Goal: Information Seeking & Learning: Find contact information

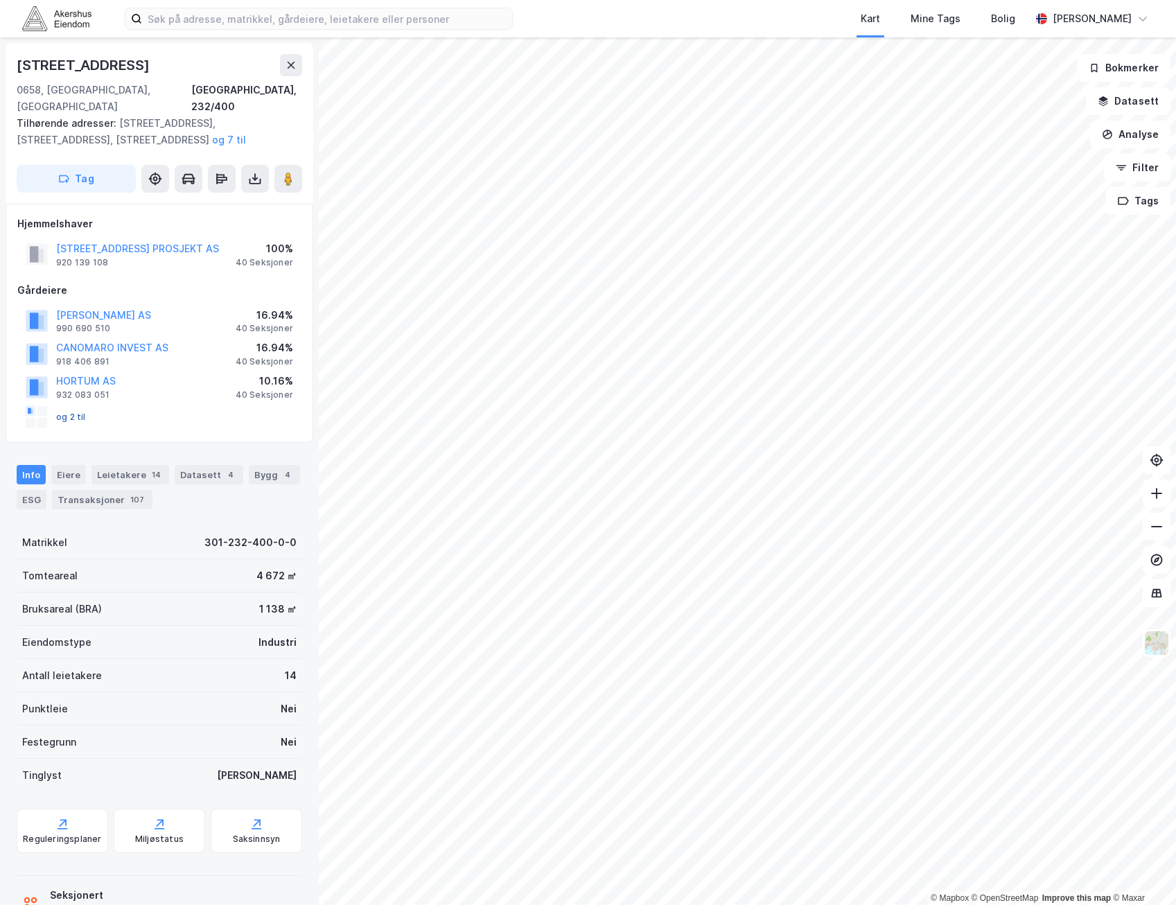
click at [0, 0] on button "og 2 til" at bounding box center [0, 0] width 0 height 0
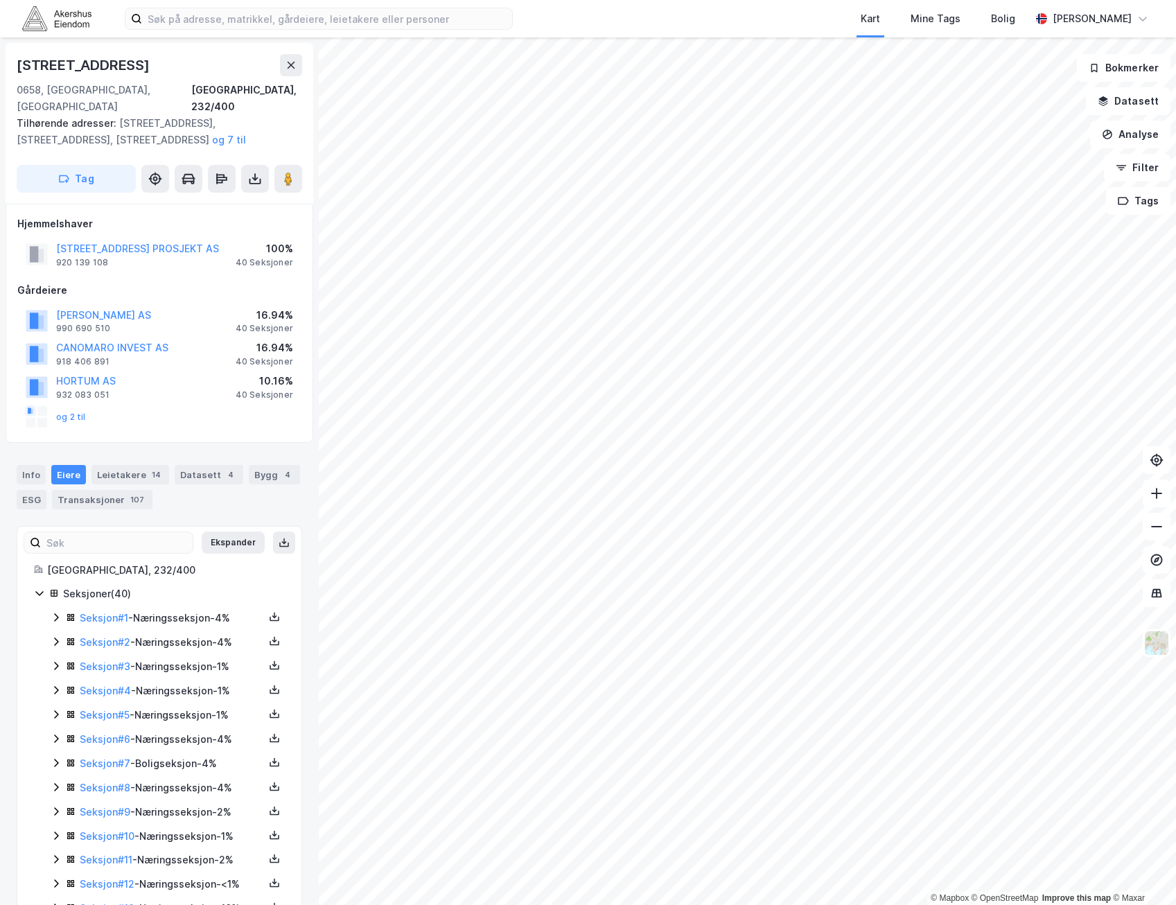
click at [36, 588] on icon at bounding box center [39, 593] width 11 height 11
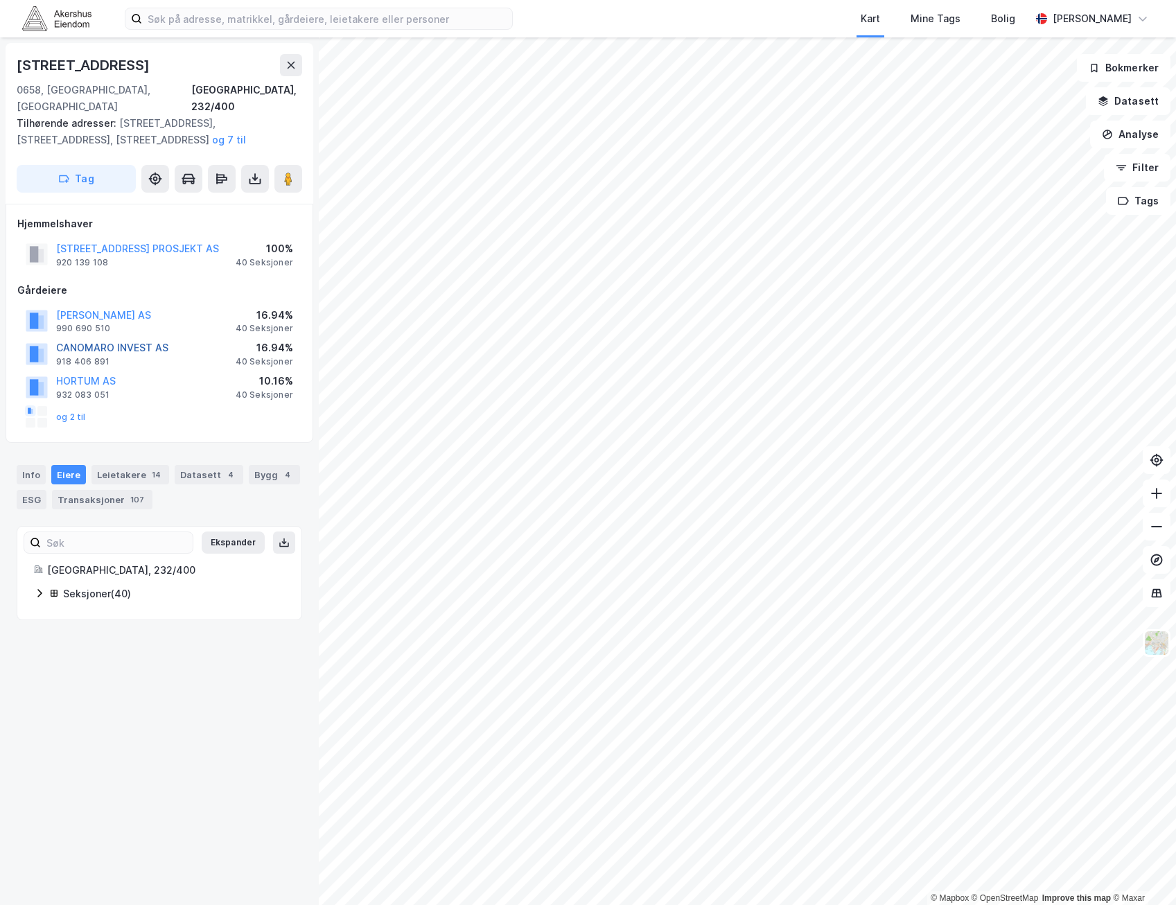
click at [0, 0] on button "CANOMARO INVEST AS" at bounding box center [0, 0] width 0 height 0
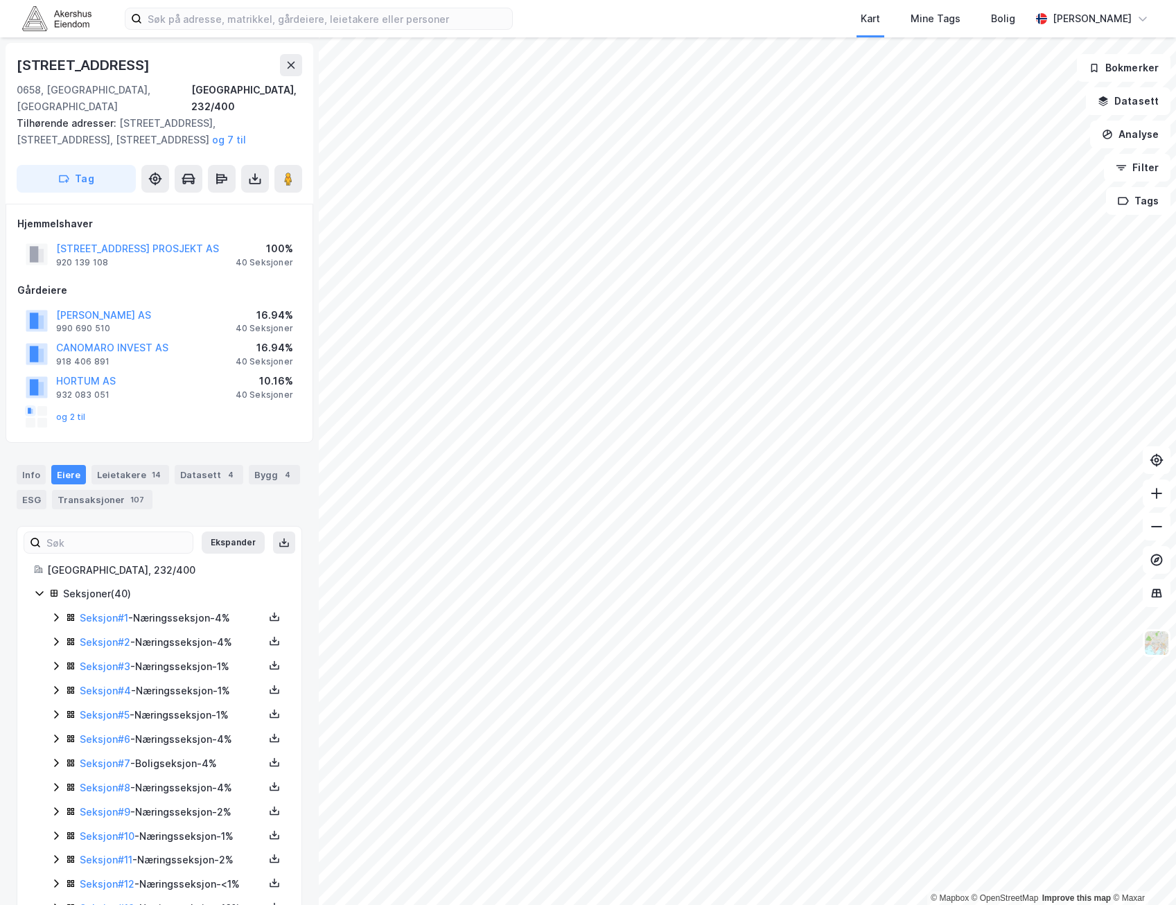
scroll to position [4, 0]
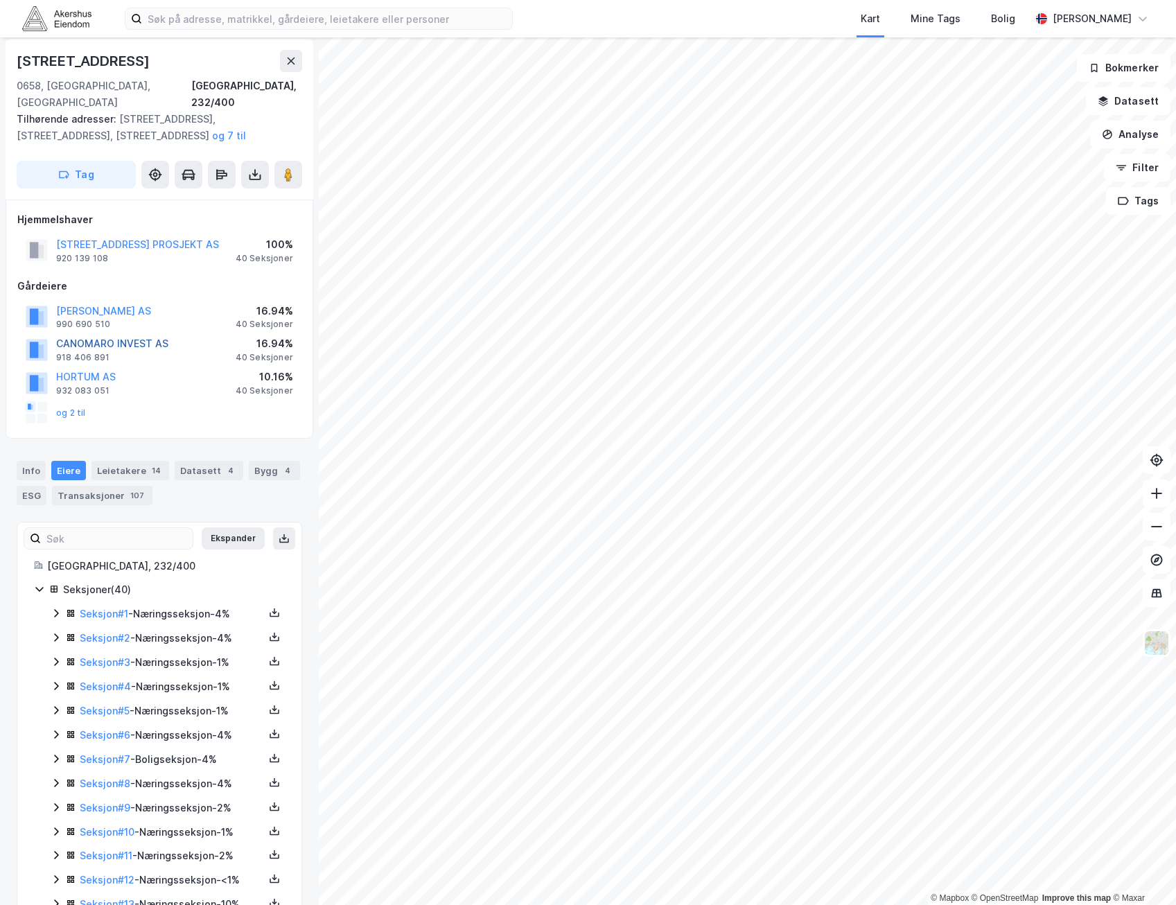
click at [0, 0] on button "CANOMARO INVEST AS" at bounding box center [0, 0] width 0 height 0
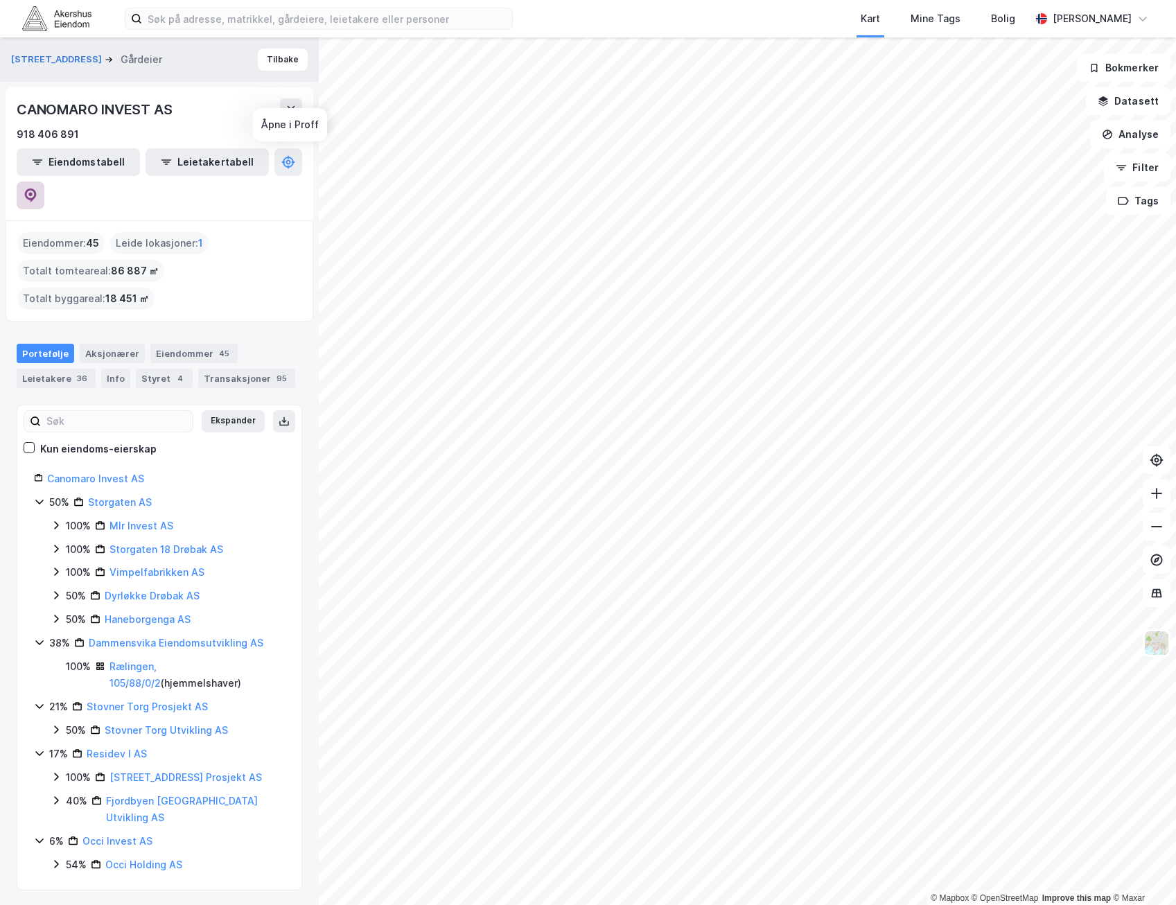
click at [44, 182] on button at bounding box center [31, 196] width 28 height 28
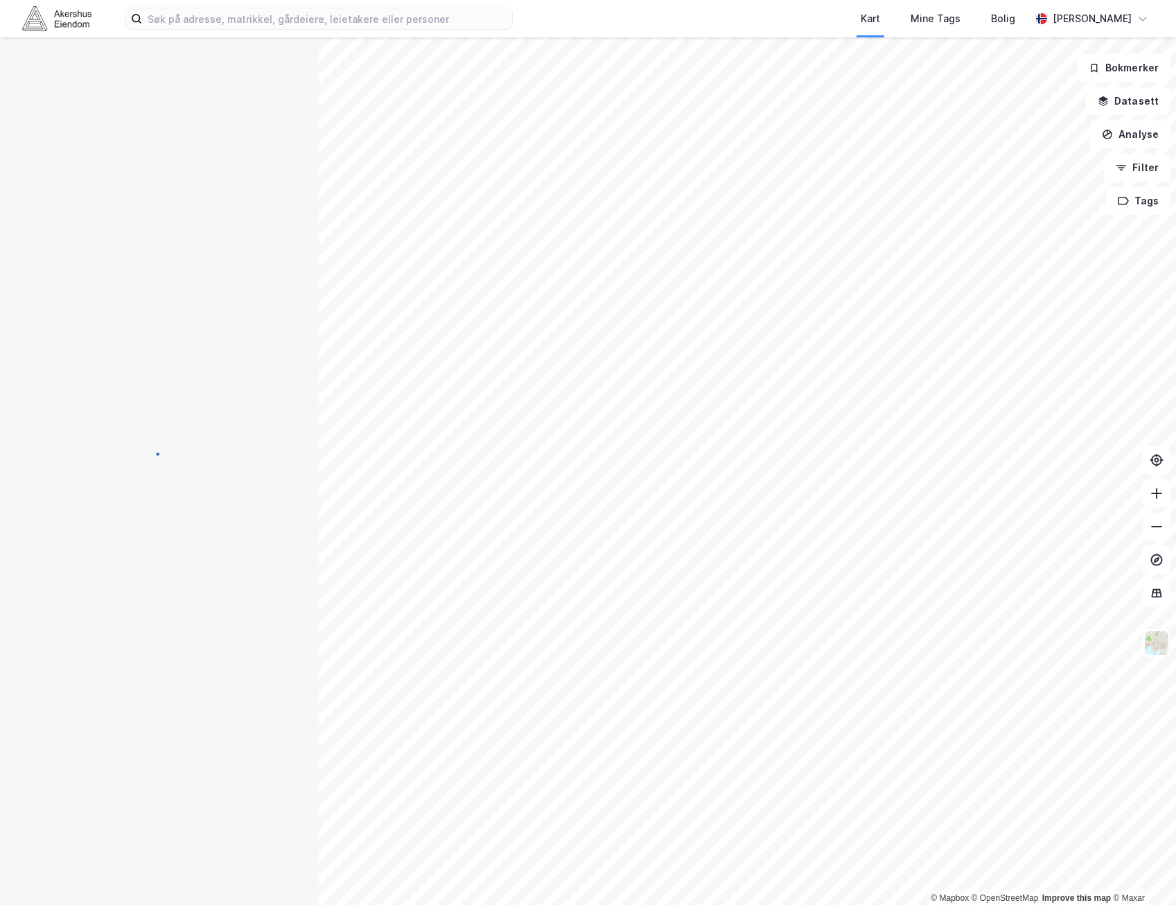
scroll to position [4, 0]
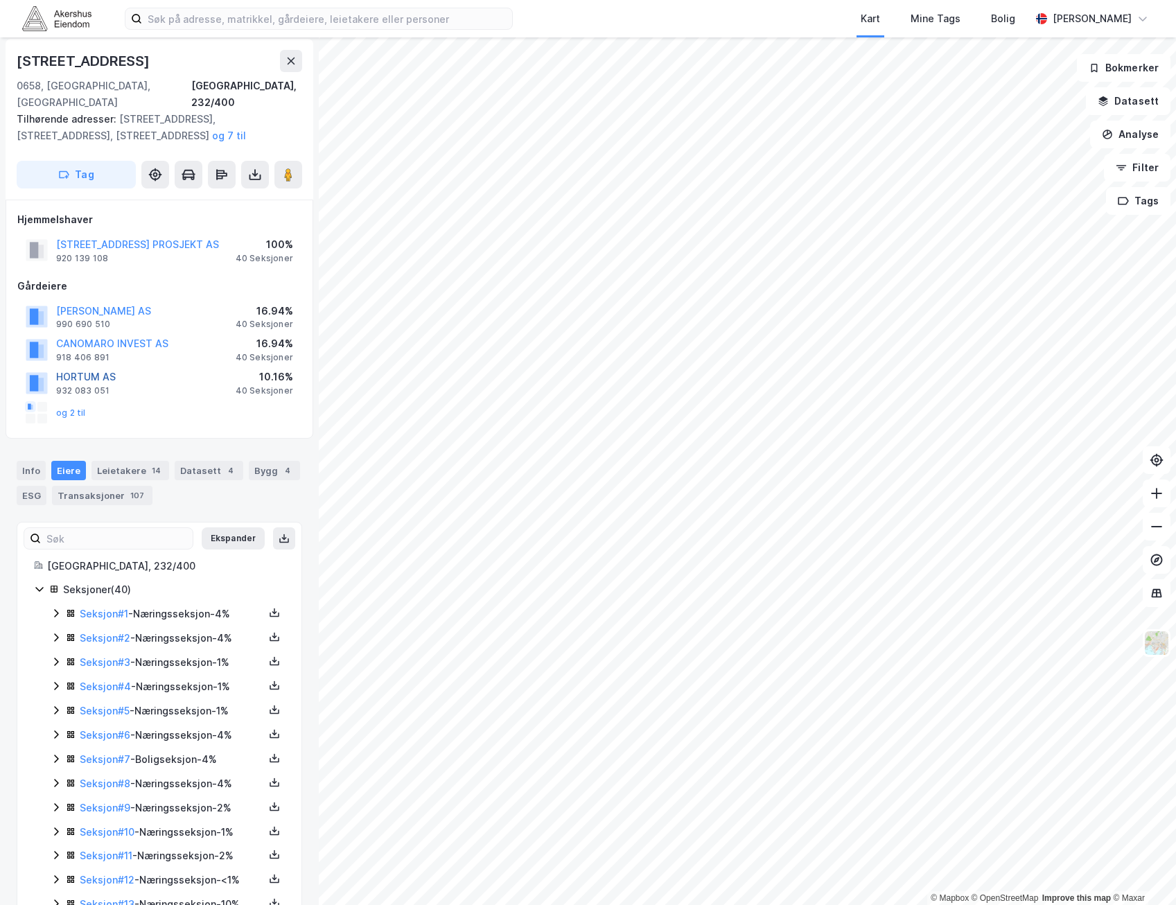
click at [0, 0] on button "HORTUM AS" at bounding box center [0, 0] width 0 height 0
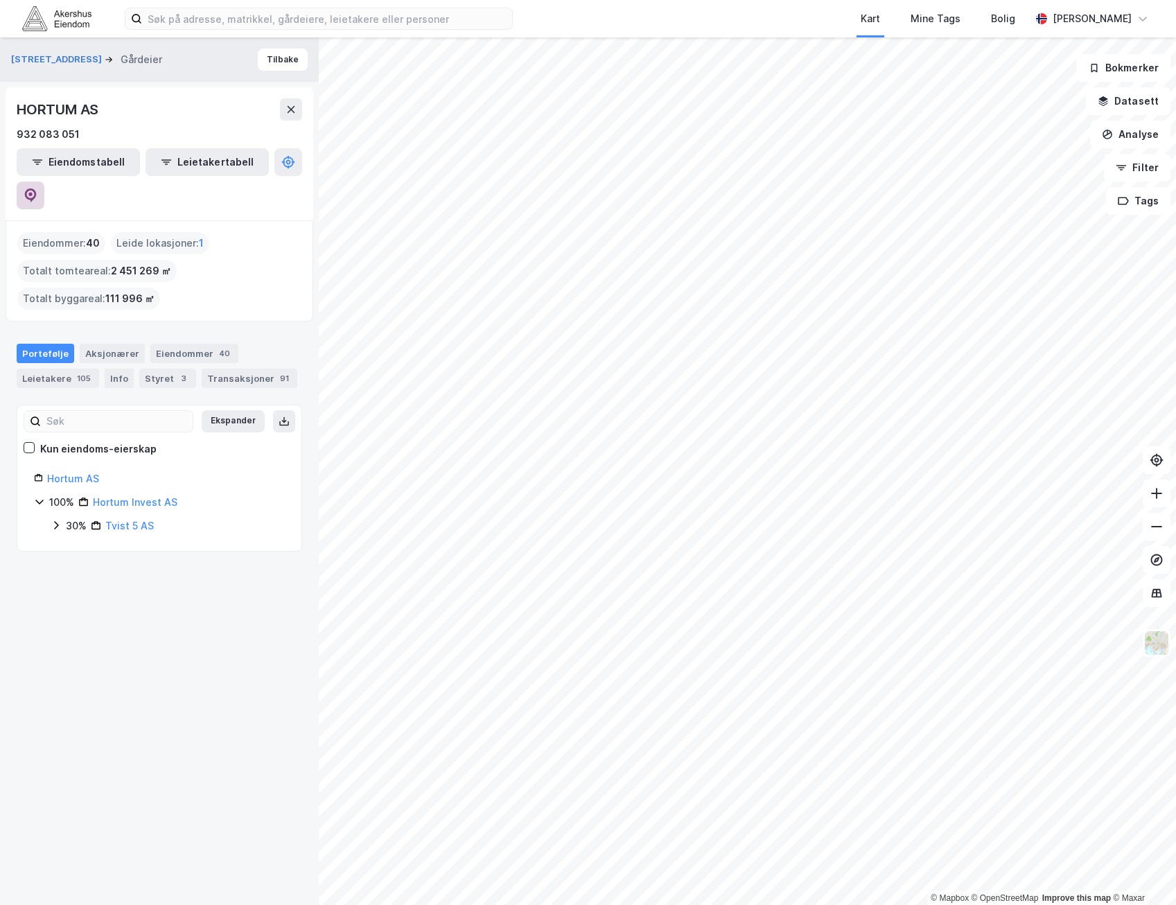
click at [37, 189] on icon at bounding box center [31, 196] width 14 height 14
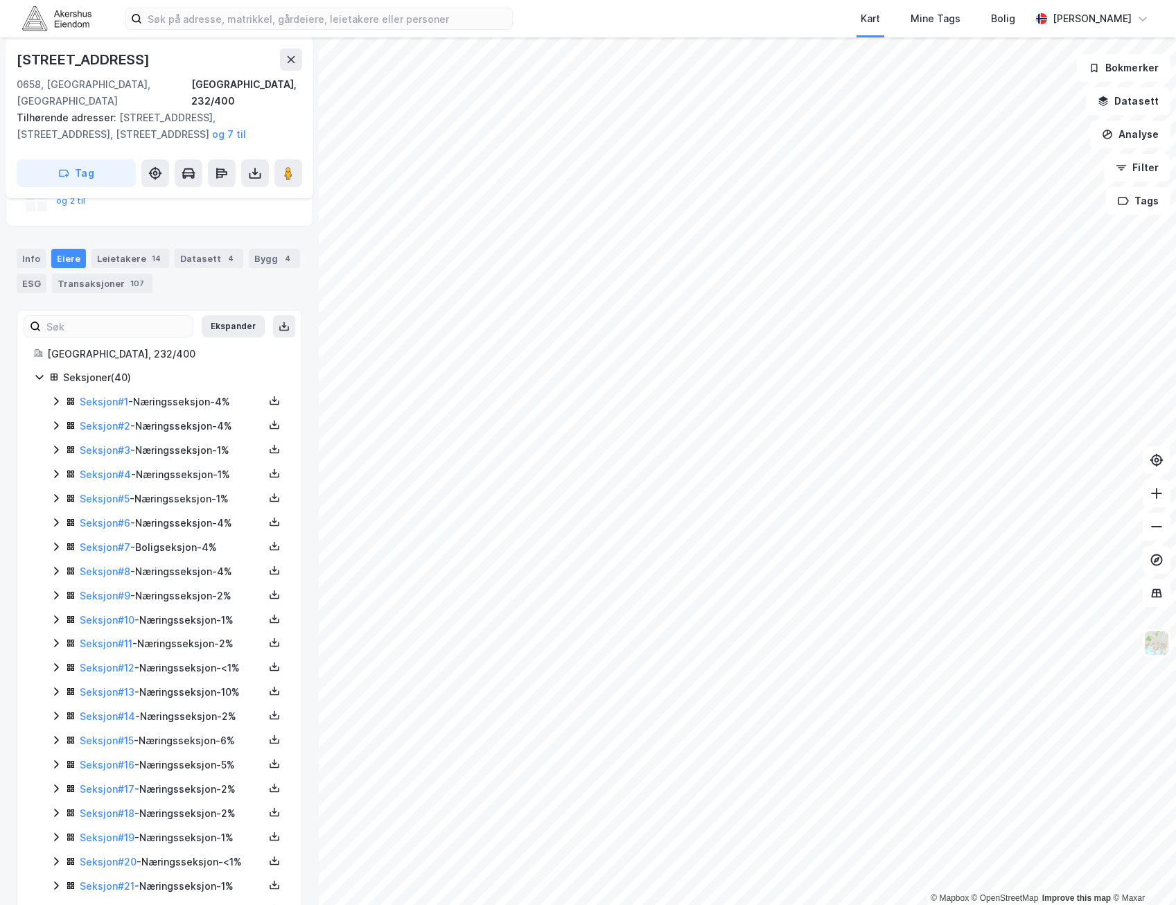
scroll to position [199, 0]
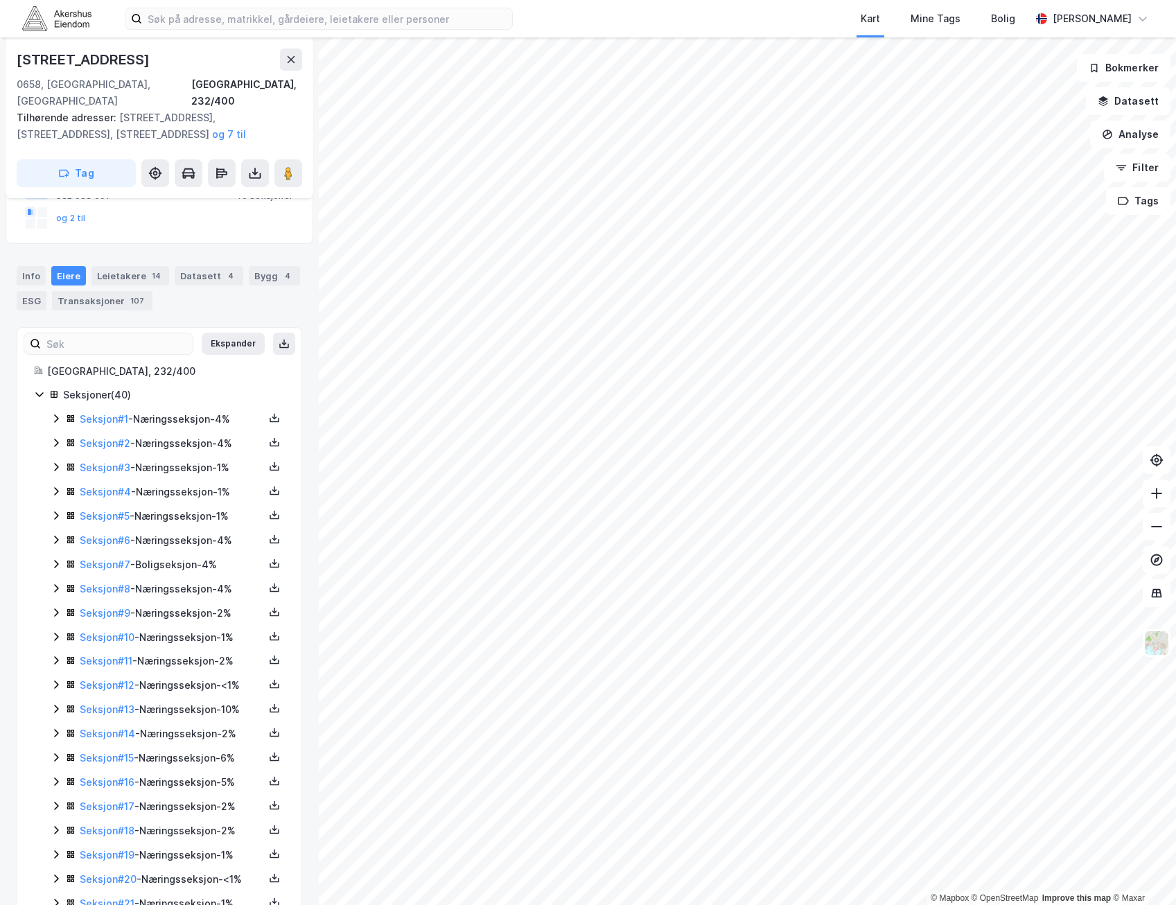
click at [53, 413] on icon at bounding box center [56, 418] width 11 height 11
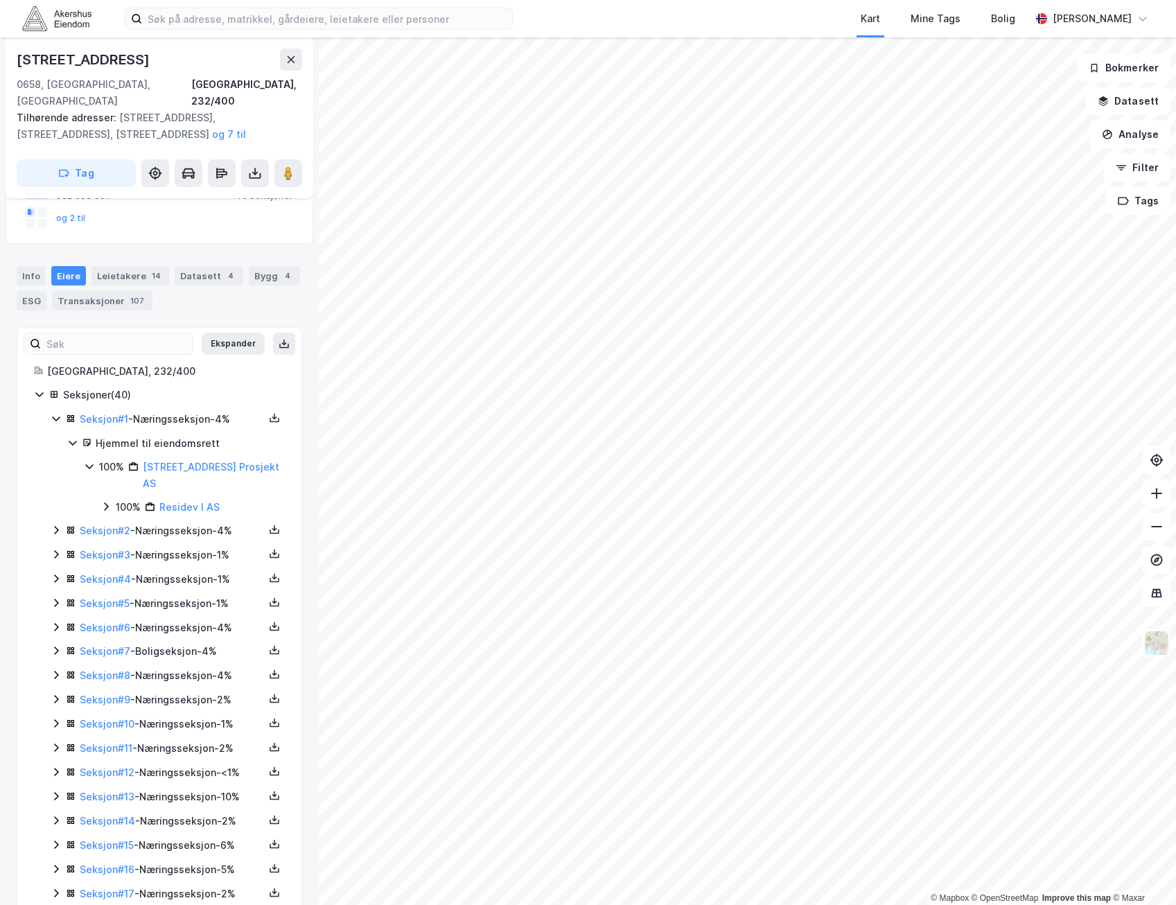
click at [53, 413] on icon at bounding box center [56, 418] width 11 height 11
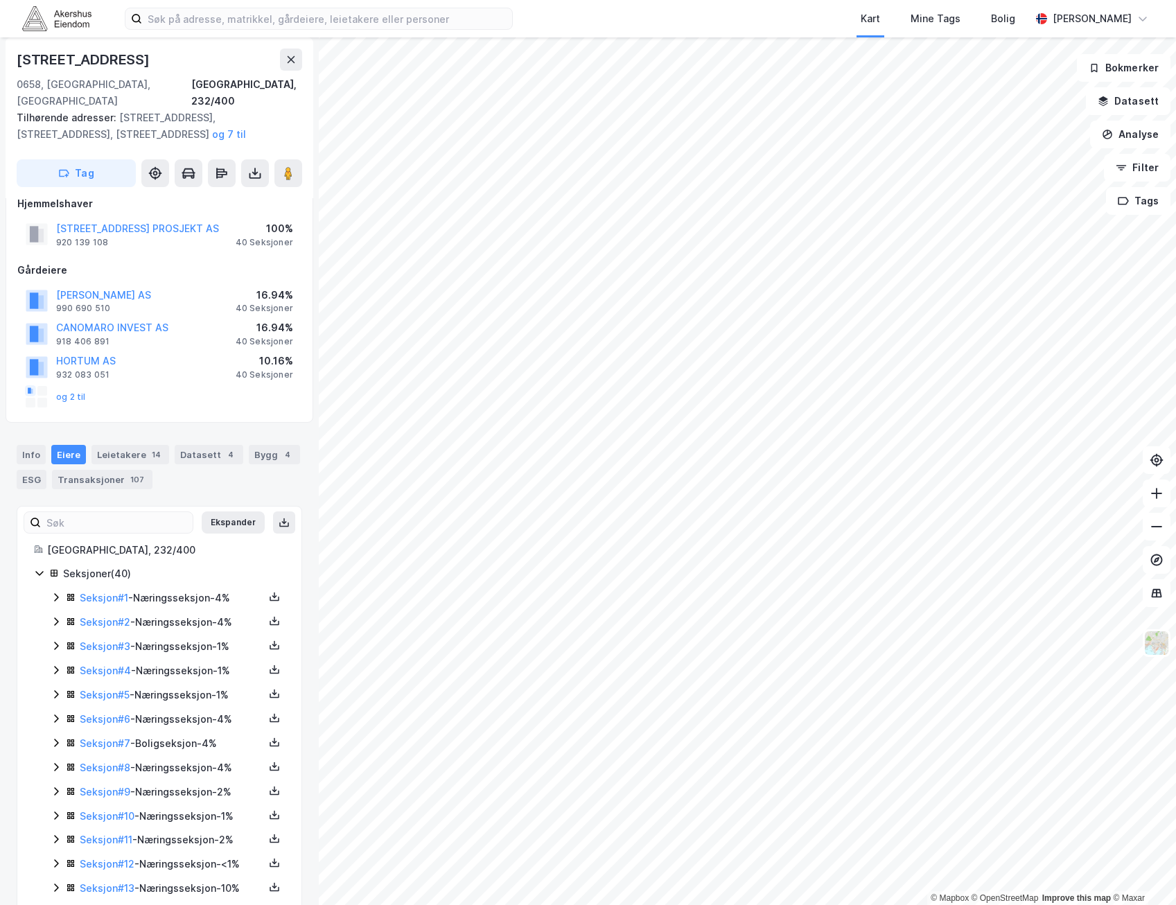
scroll to position [0, 0]
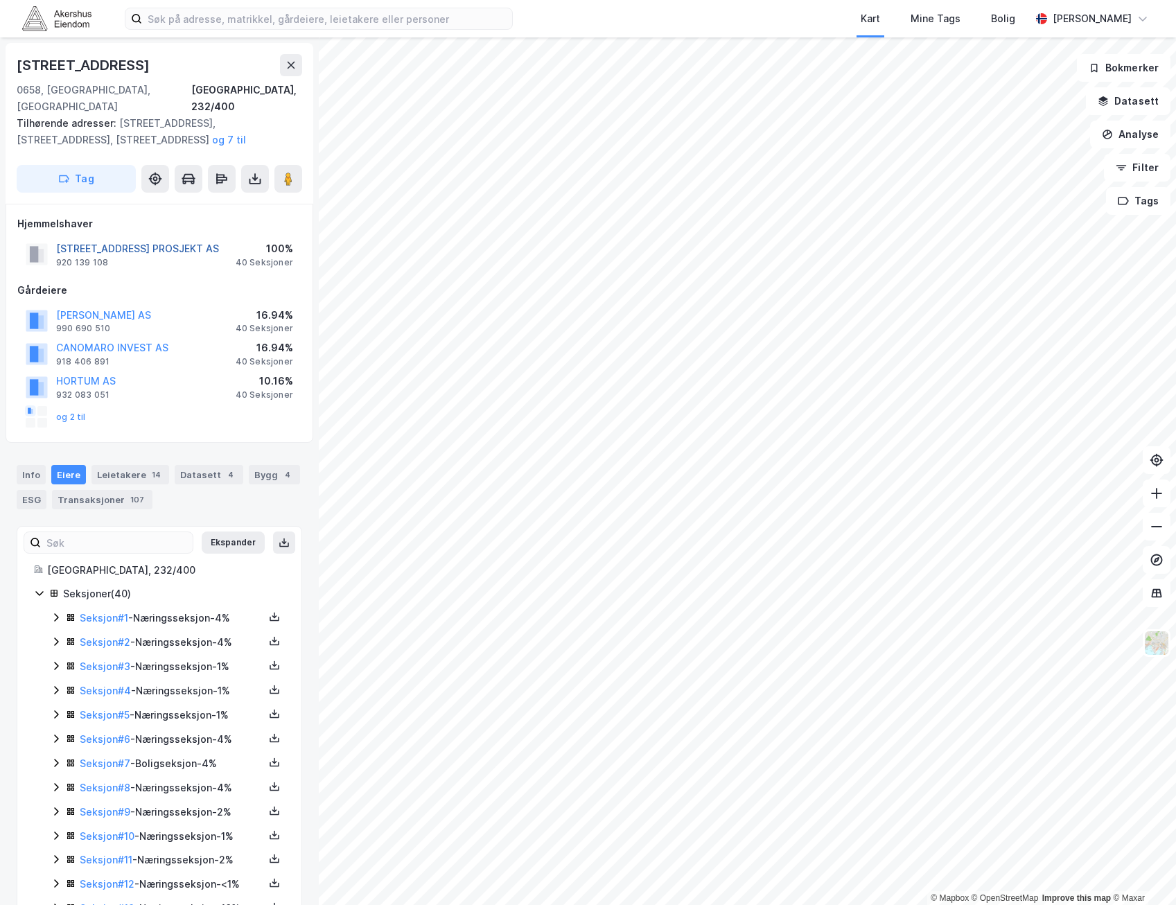
click at [0, 0] on button "[STREET_ADDRESS] PROSJEKT AS" at bounding box center [0, 0] width 0 height 0
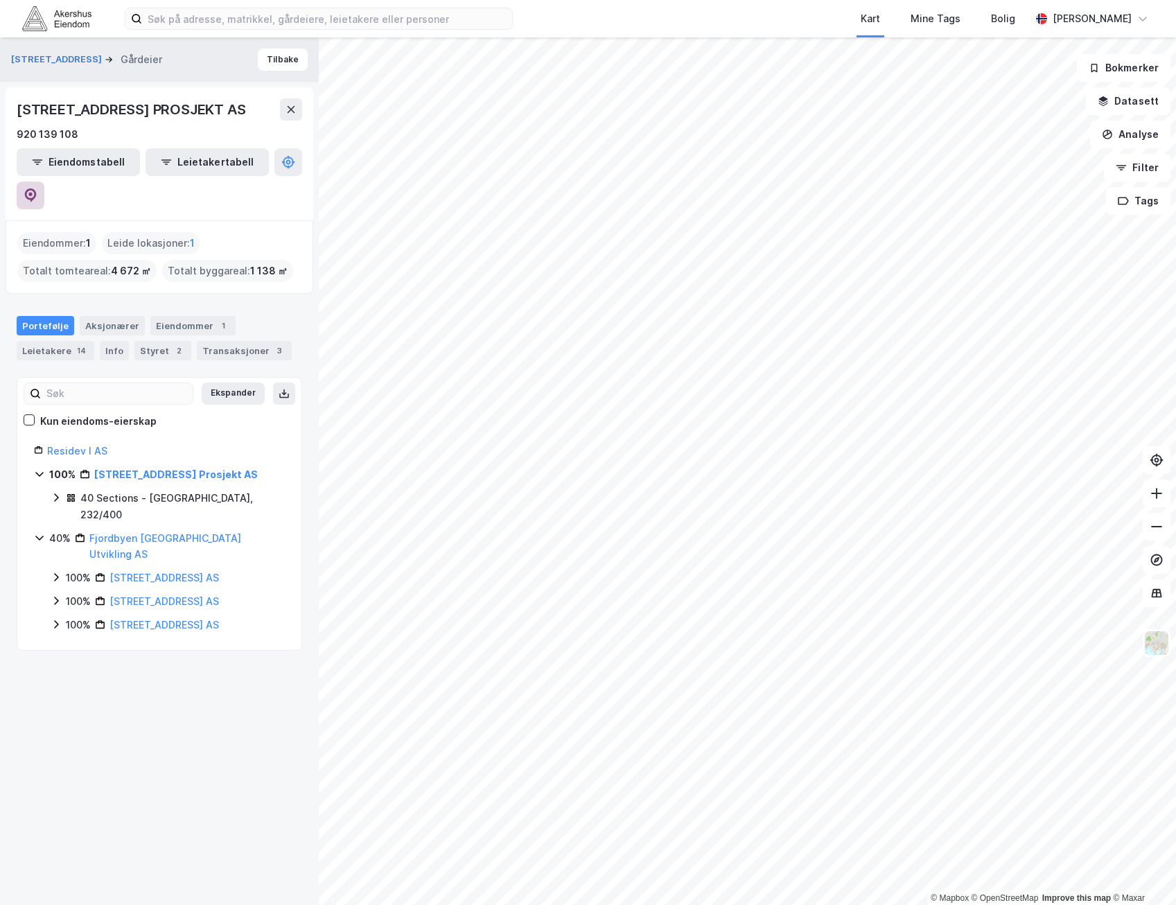
click at [44, 182] on button at bounding box center [31, 196] width 28 height 28
